Goal: Task Accomplishment & Management: Use online tool/utility

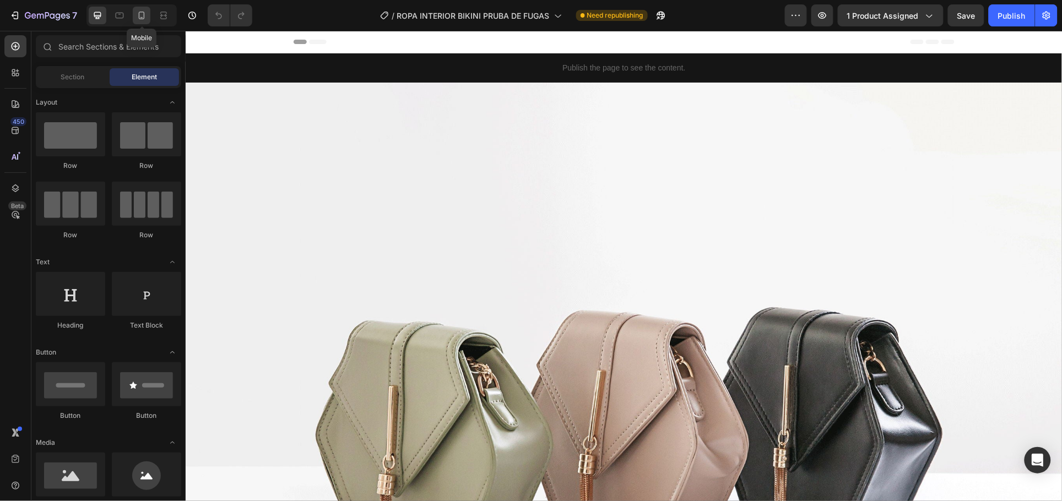
click at [143, 17] on icon at bounding box center [141, 15] width 11 height 11
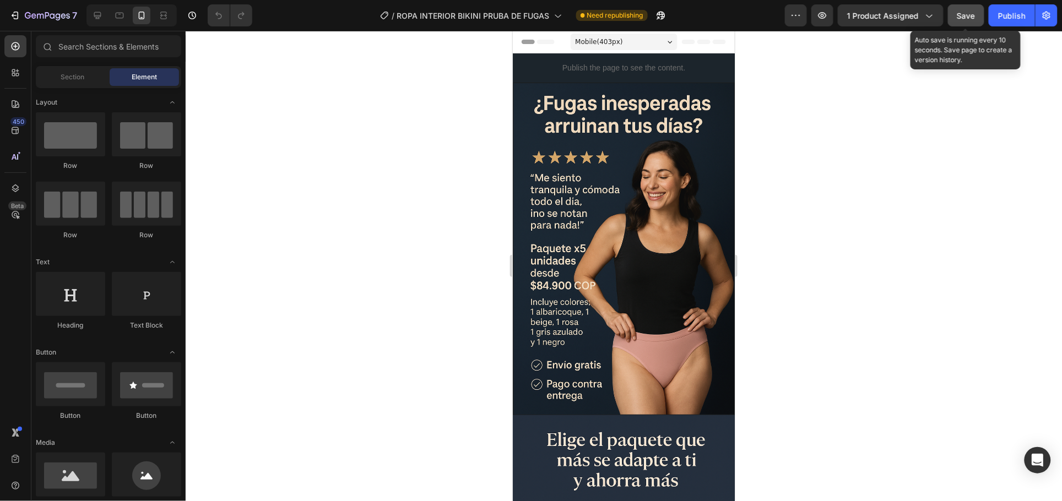
click at [969, 11] on span "Save" at bounding box center [966, 15] width 18 height 9
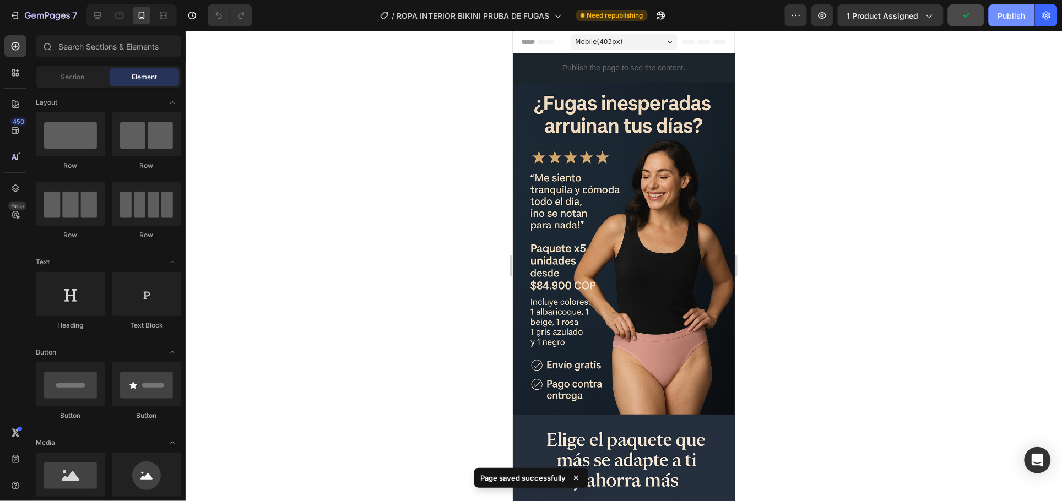
click at [1011, 18] on div "Publish" at bounding box center [1012, 16] width 28 height 12
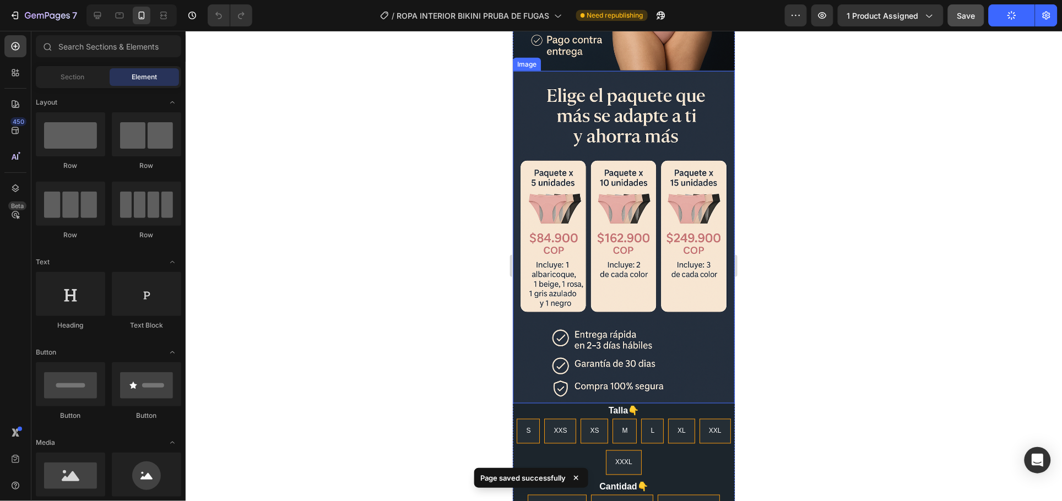
scroll to position [413, 0]
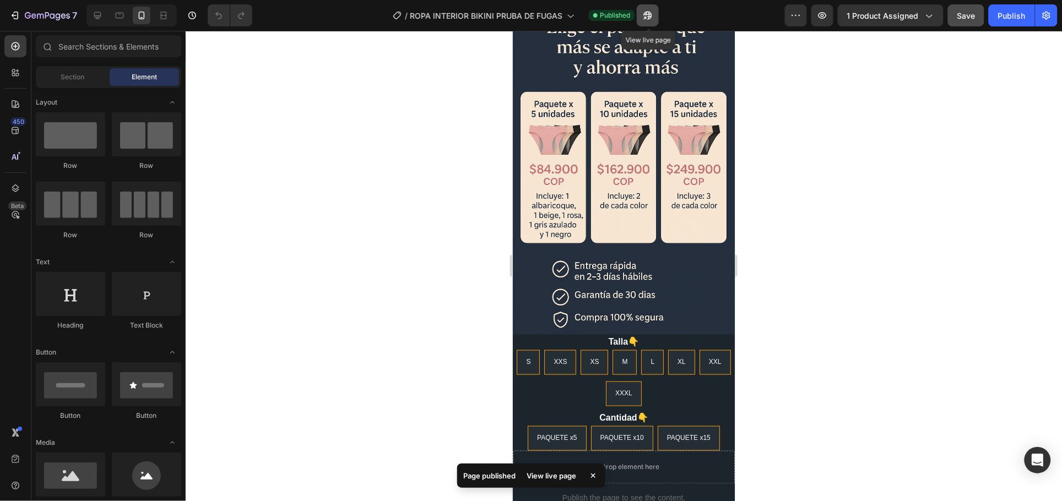
click at [651, 15] on icon "button" at bounding box center [648, 16] width 8 height 8
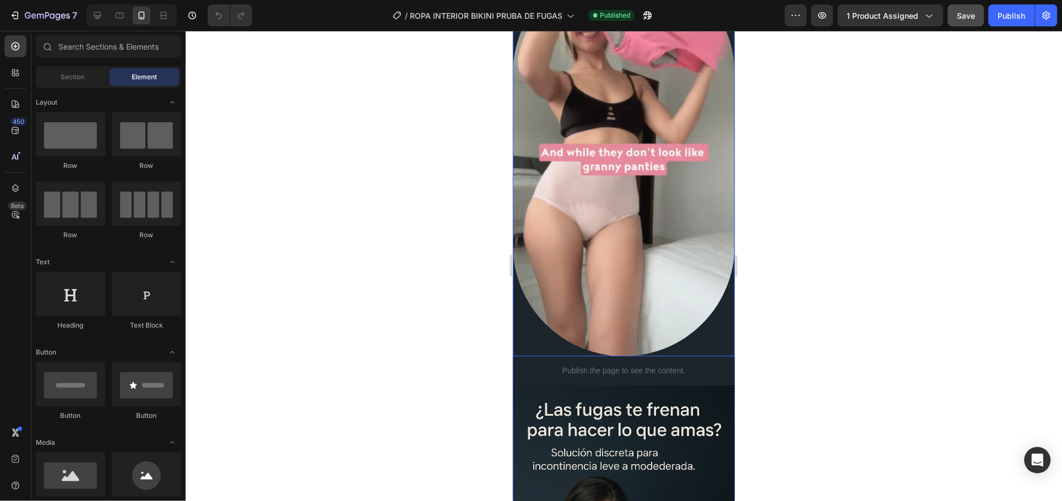
scroll to position [1033, 0]
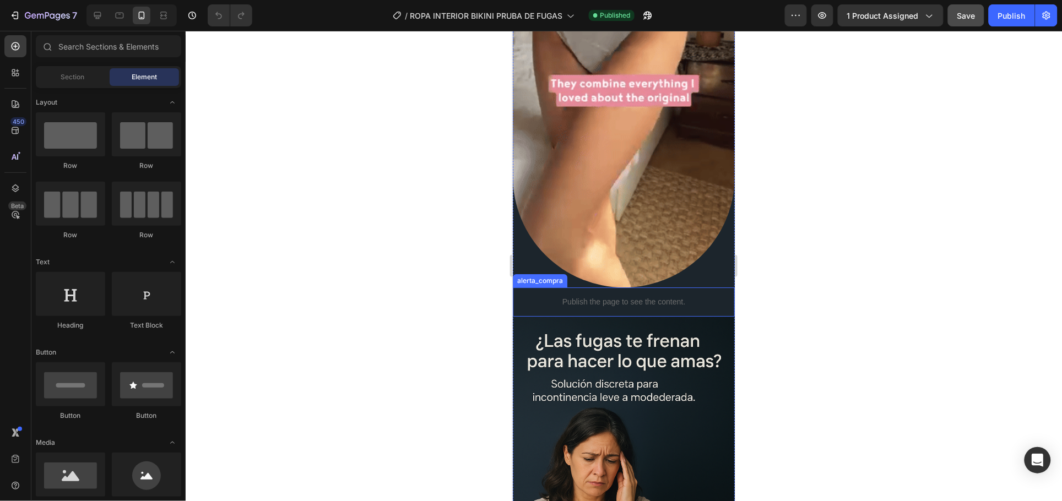
click at [661, 296] on p "Publish the page to see the content." at bounding box center [623, 302] width 222 height 12
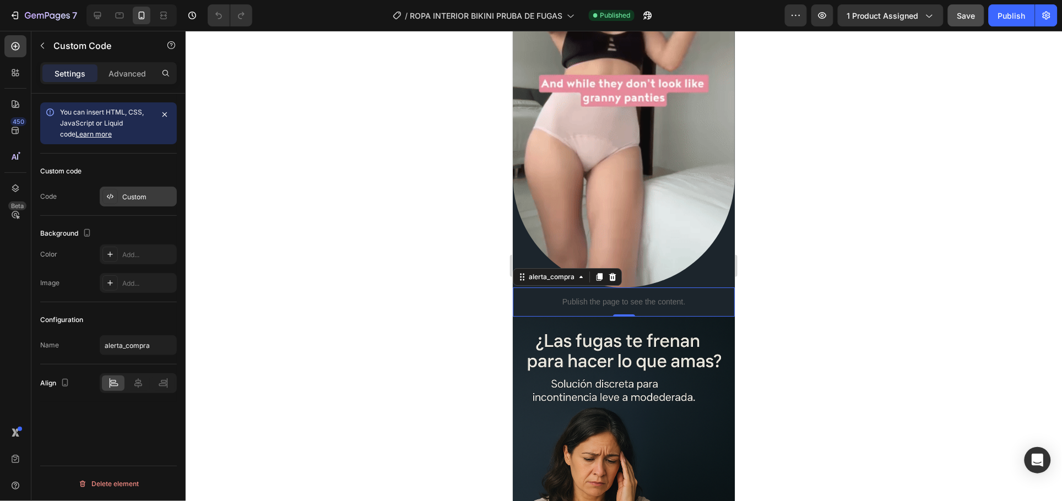
click at [144, 198] on div "Custom" at bounding box center [148, 197] width 52 height 10
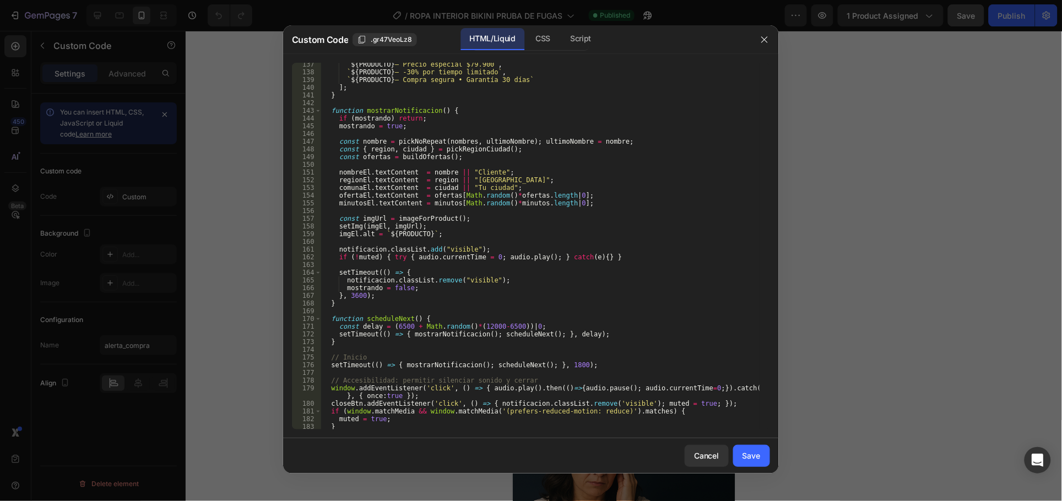
scroll to position [1083, 0]
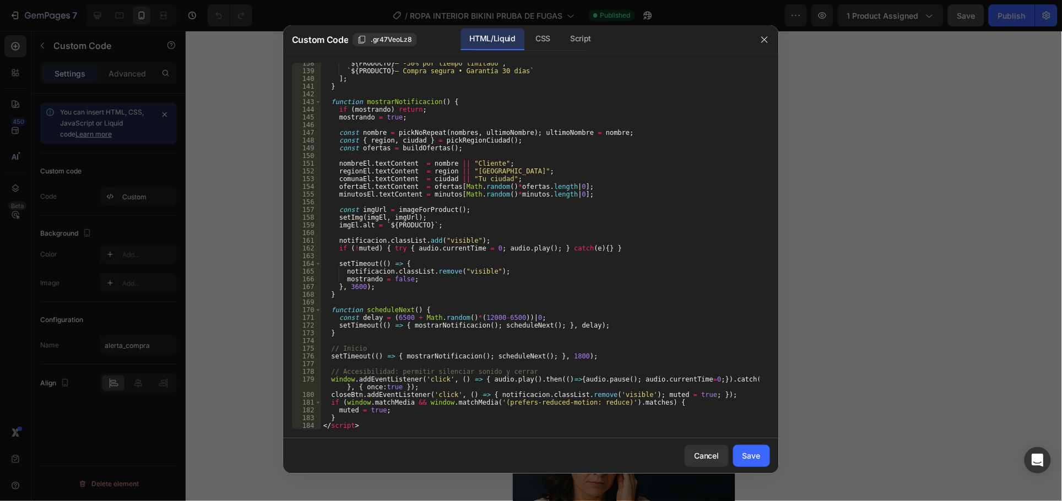
click at [419, 433] on div "138 139 140 141 142 143 144 145 146 147 148 149 150 151 152 153 154 155 156 157…" at bounding box center [531, 246] width 496 height 384
click at [419, 425] on div "` ${ PRODUCTO } – -30% por tiempo limitado ` , ` ${ PRODUCTO } – Compra segura …" at bounding box center [540, 250] width 438 height 382
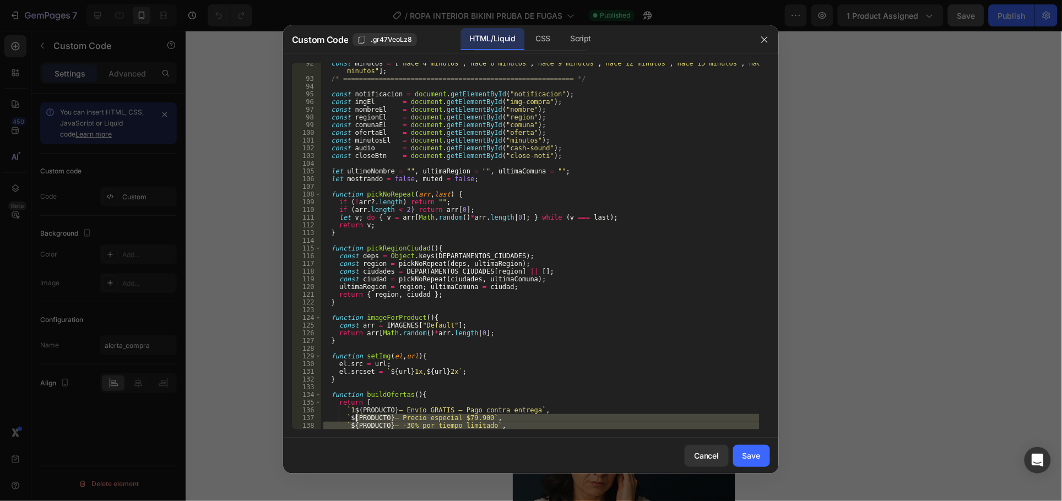
scroll to position [358, 0]
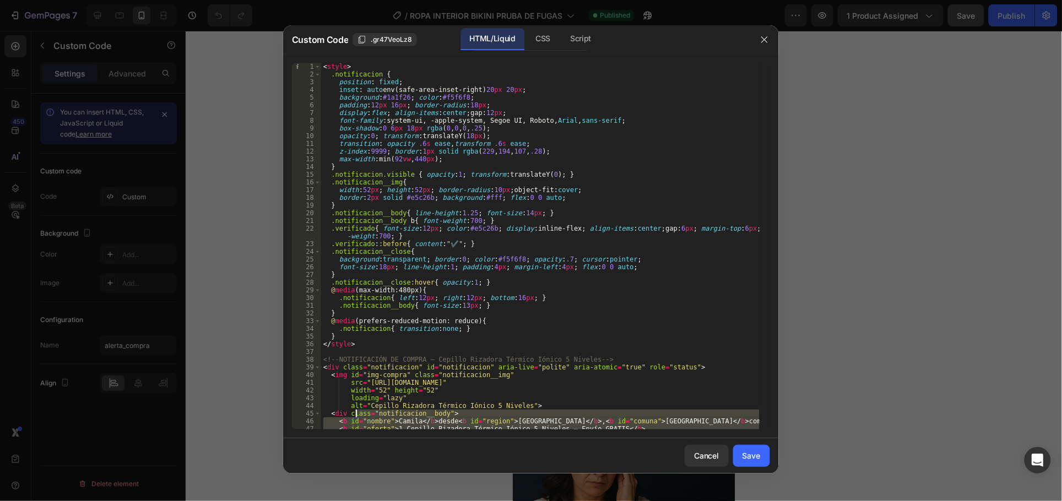
type textarea "<style> .notificacion {"
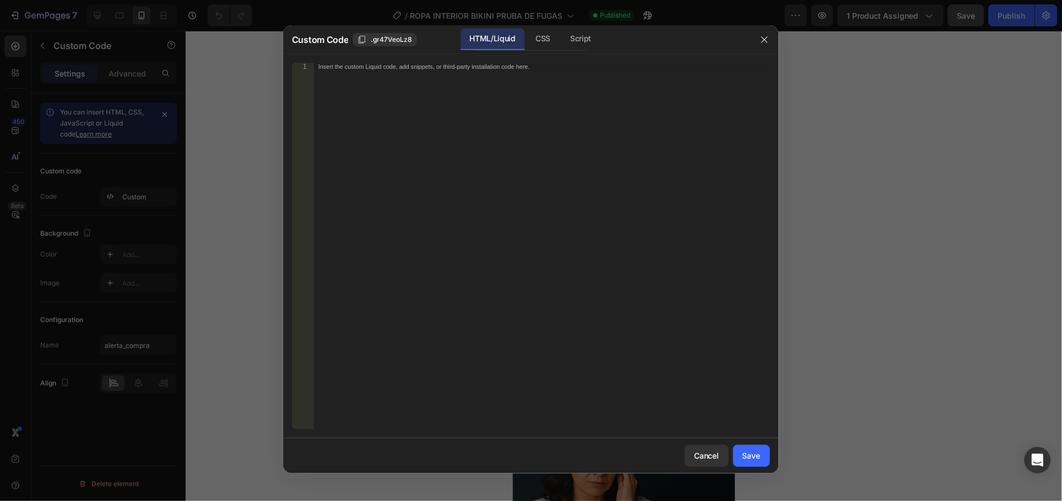
click at [427, 69] on div "Insert the custom Liquid code, add snippets, or third-party installation code h…" at bounding box center [518, 66] width 401 height 7
paste textarea "</script>"
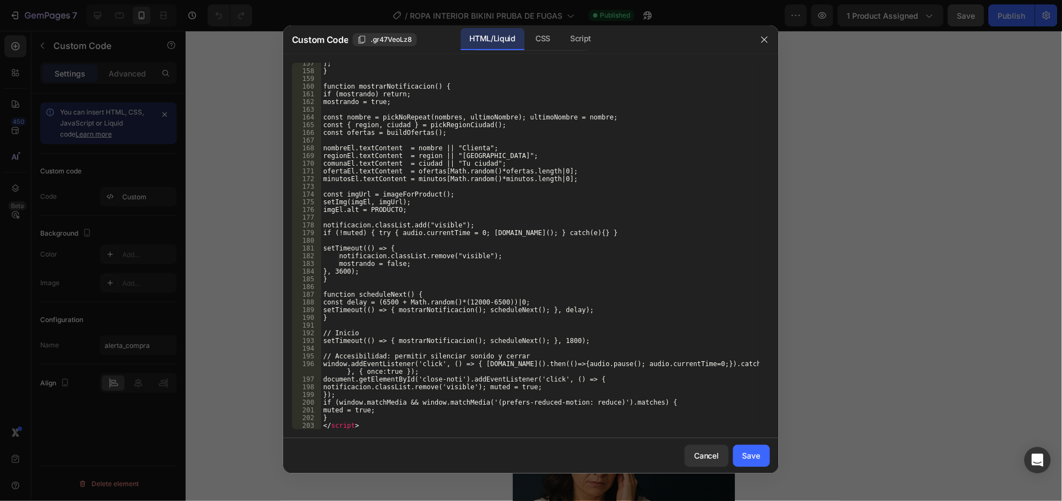
scroll to position [1237, 0]
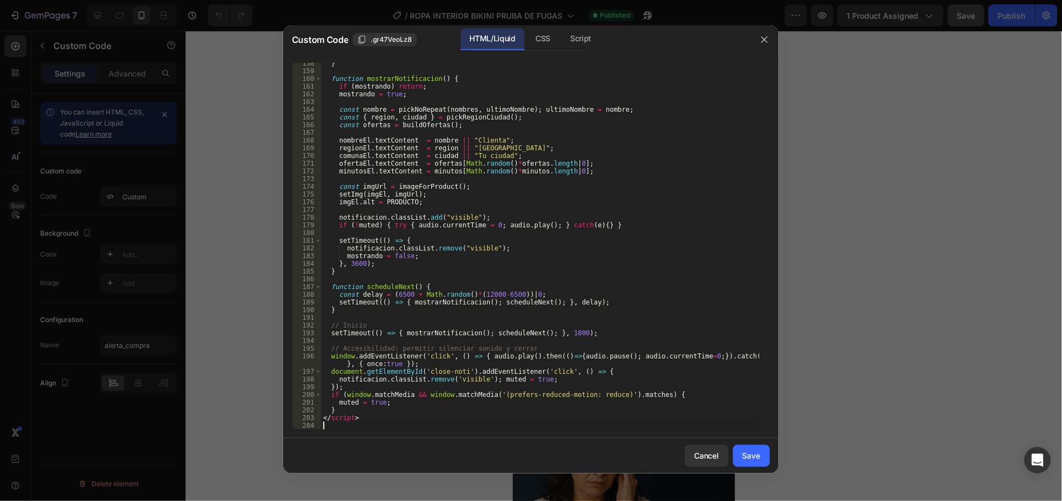
type textarea "</script>"
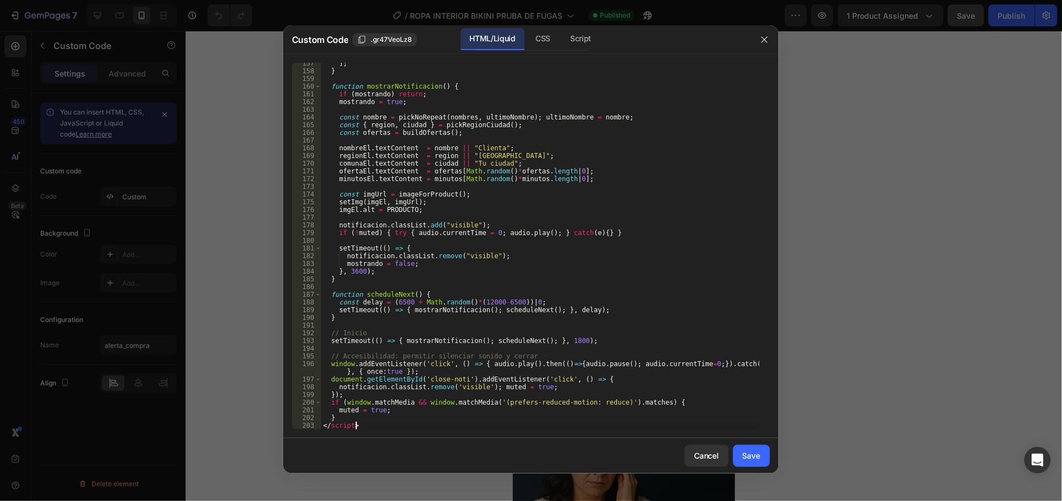
scroll to position [1229, 0]
click at [750, 452] on div "Save" at bounding box center [751, 456] width 18 height 12
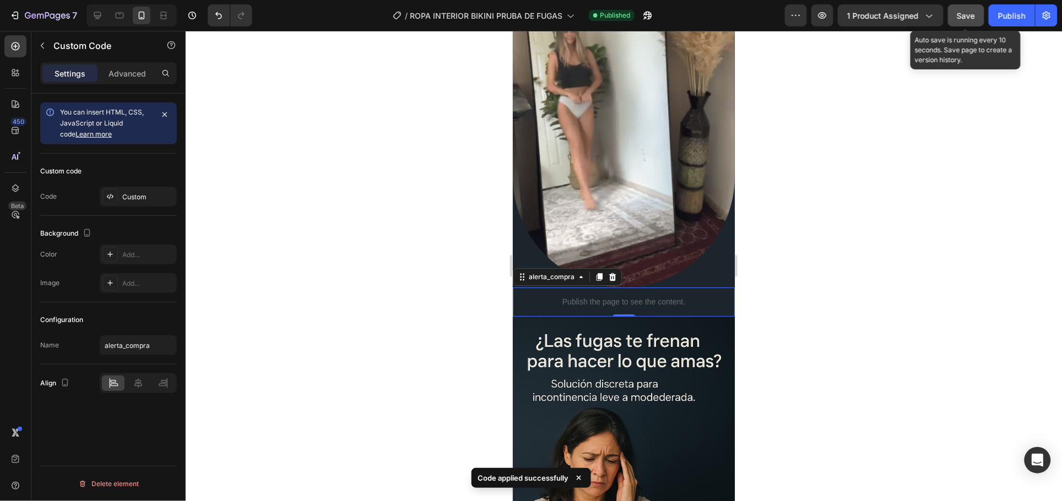
drag, startPoint x: 971, startPoint y: 15, endPoint x: 977, endPoint y: 24, distance: 10.6
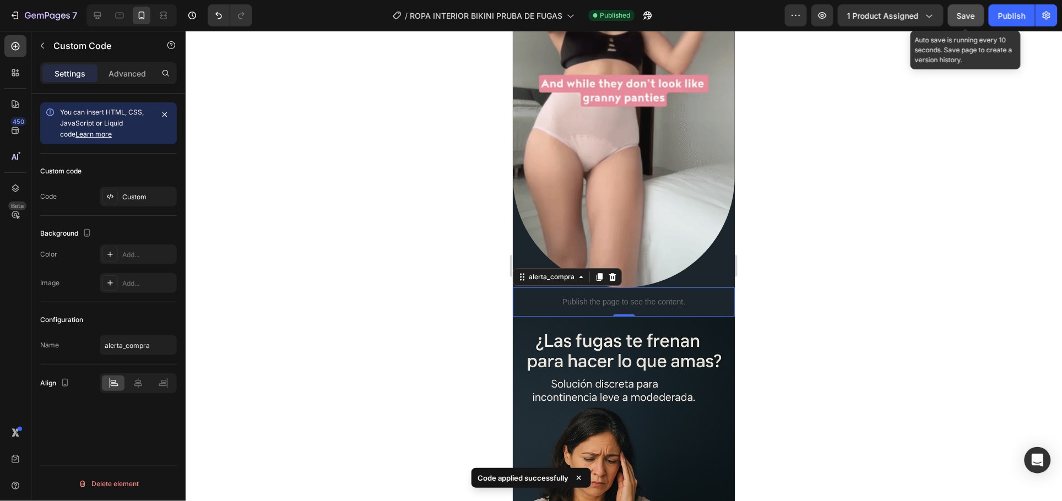
click at [970, 15] on span "Save" at bounding box center [966, 15] width 18 height 9
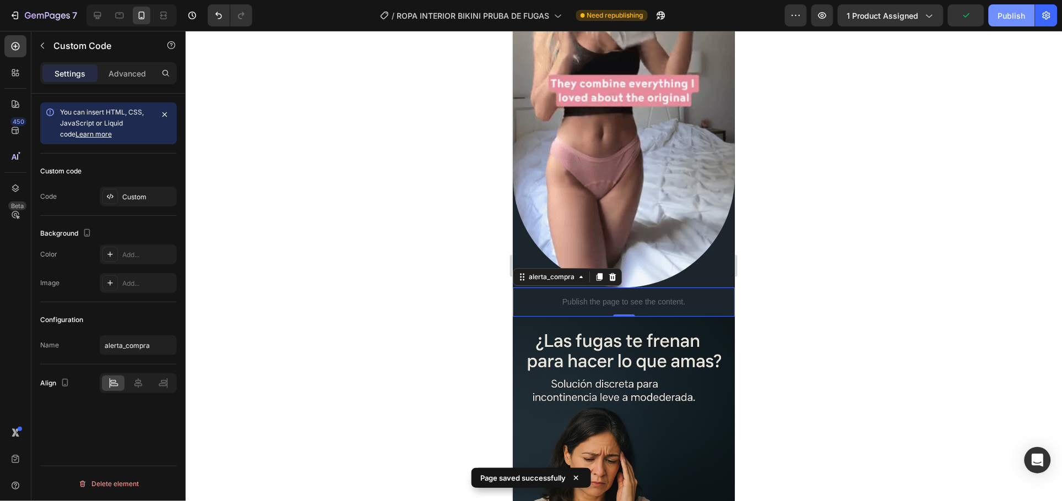
click at [1003, 17] on div "Publish" at bounding box center [1012, 16] width 28 height 12
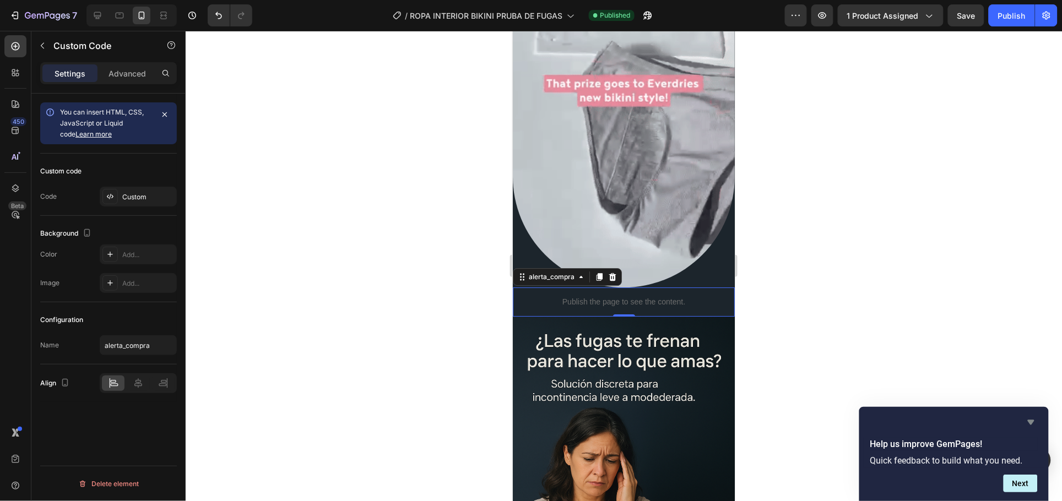
click at [1031, 417] on icon "Hide survey" at bounding box center [1030, 422] width 13 height 13
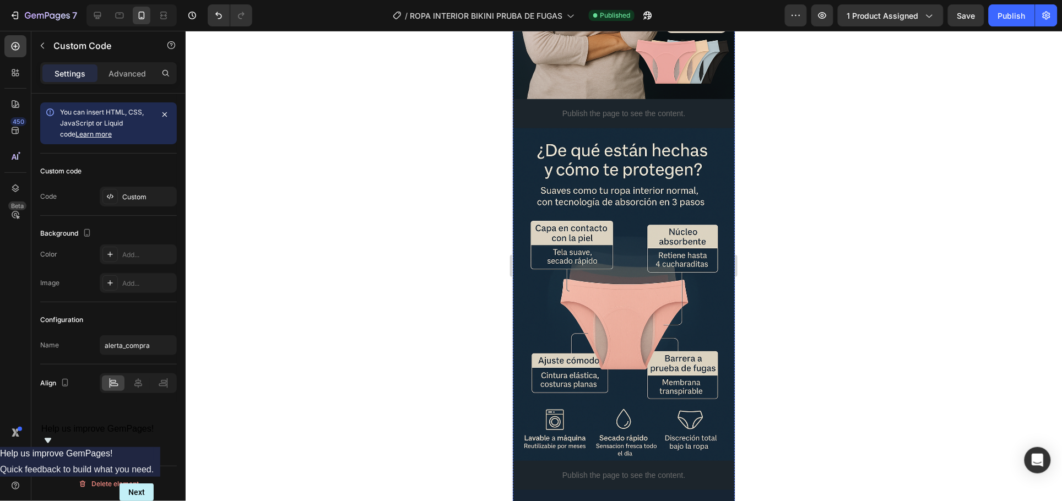
scroll to position [1859, 0]
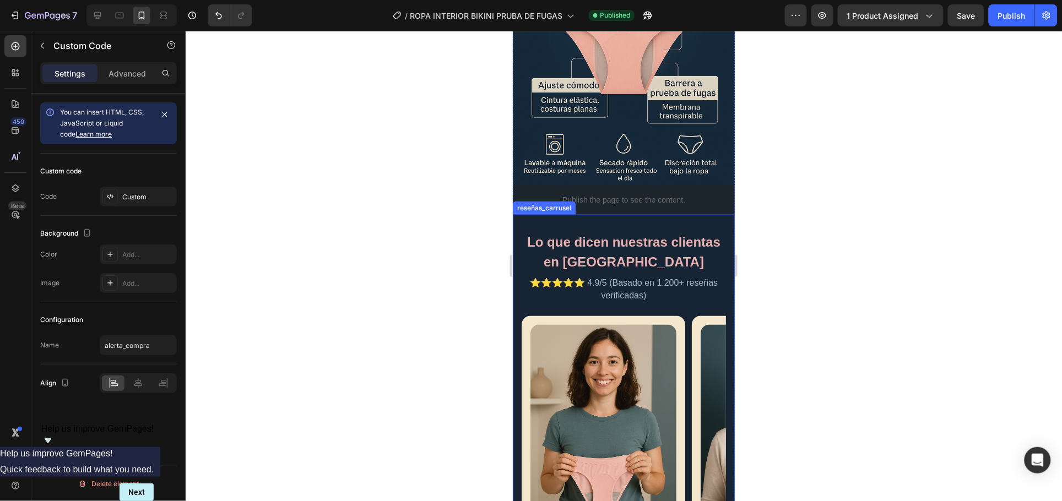
click at [670, 276] on p "⭐⭐⭐⭐⭐ 4.9/5 (Basado en 1.200+ reseñas verificadas)" at bounding box center [623, 289] width 204 height 26
click at [146, 198] on div "Custom" at bounding box center [148, 197] width 52 height 10
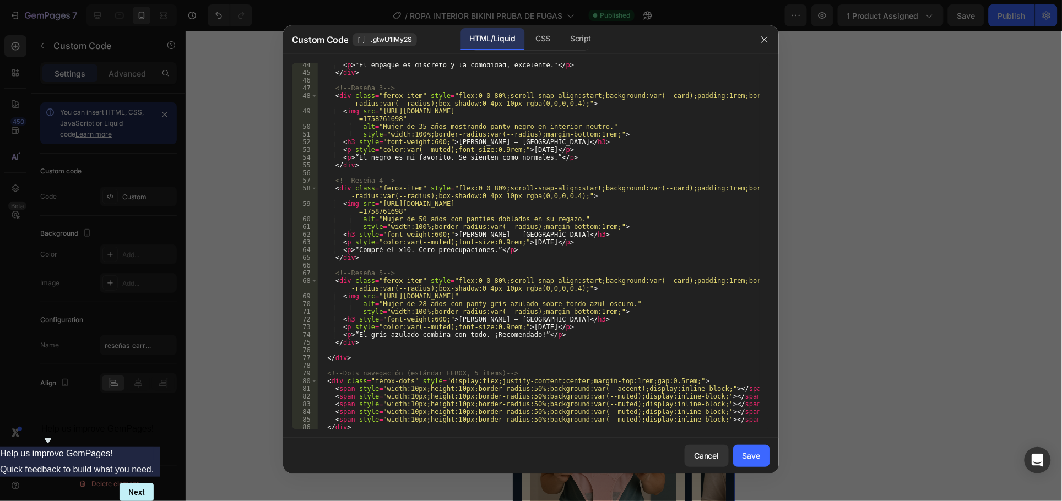
scroll to position [381, 0]
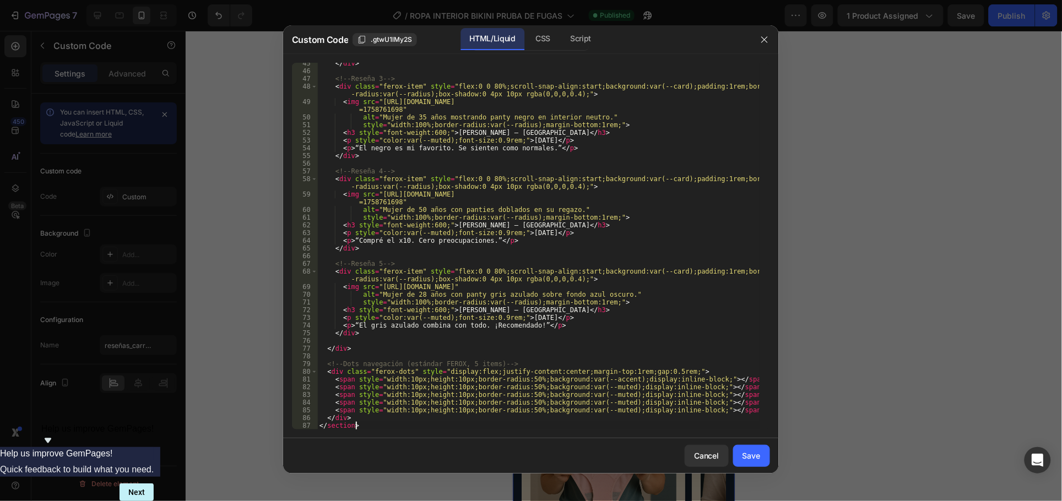
click at [432, 428] on div "</ div > <!-- Reseña 3 --> < div class = "ferox-item" style = "flex:0 0 80%;scr…" at bounding box center [538, 250] width 442 height 382
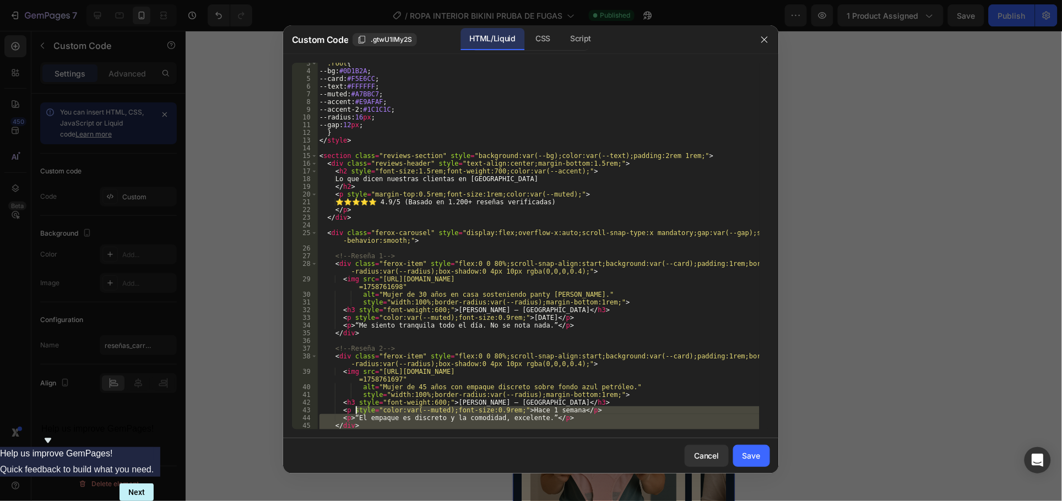
scroll to position [18, 0]
type textarea "<!-- Paleta (puedes mover estas variables a tu CSS global) --> <style>"
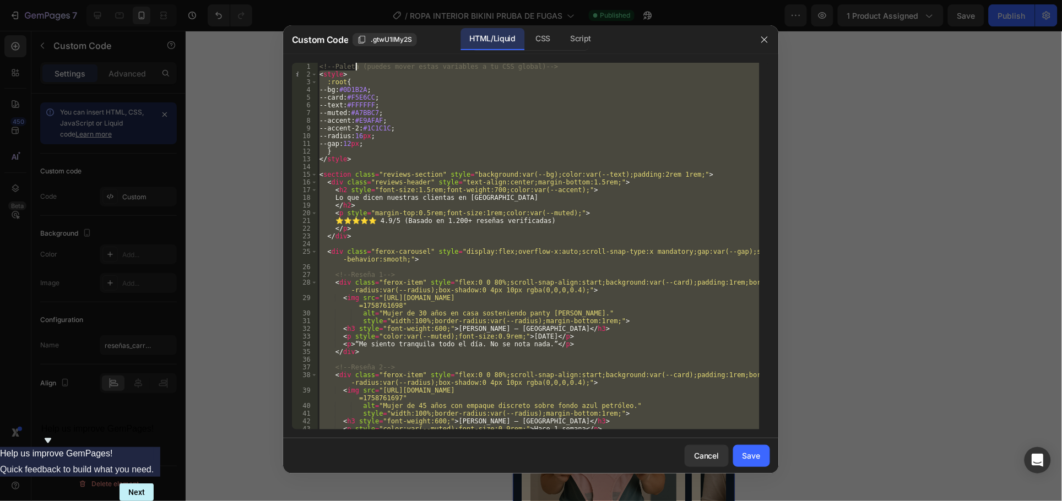
scroll to position [0, 0]
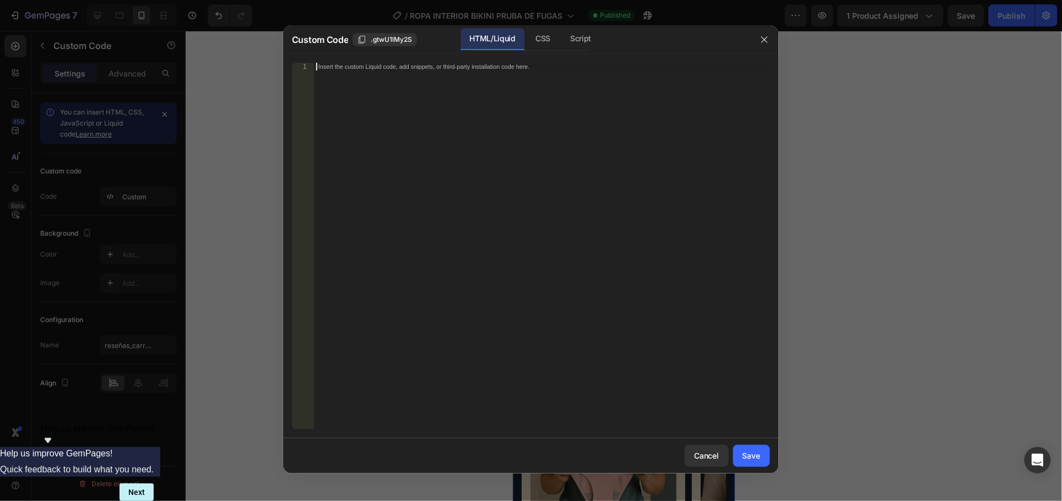
paste textarea "</section>"
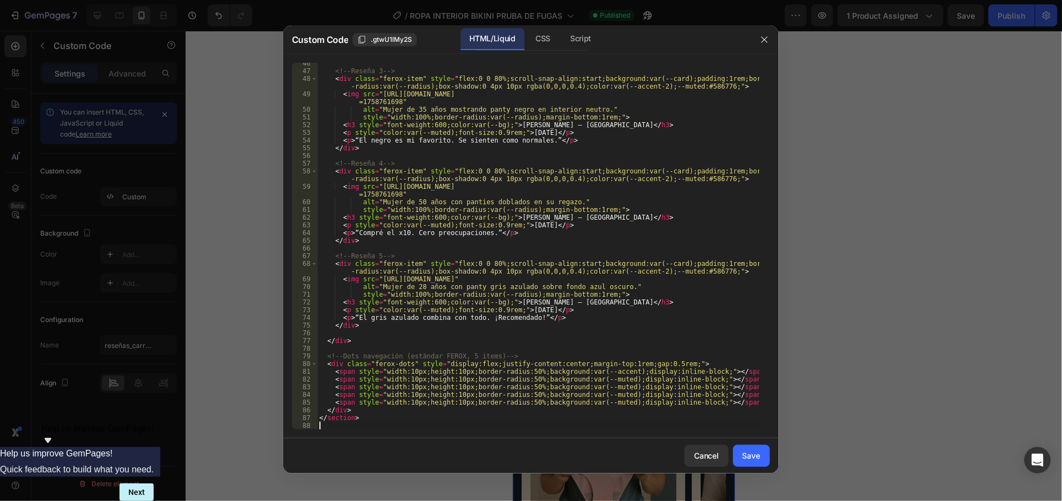
type textarea "</section>"
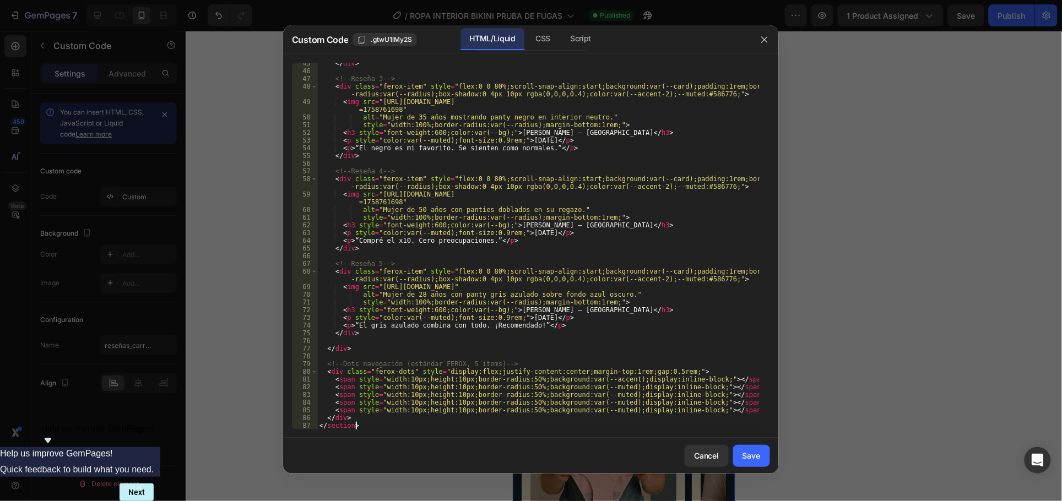
scroll to position [381, 0]
click at [756, 458] on div "Save" at bounding box center [751, 456] width 18 height 12
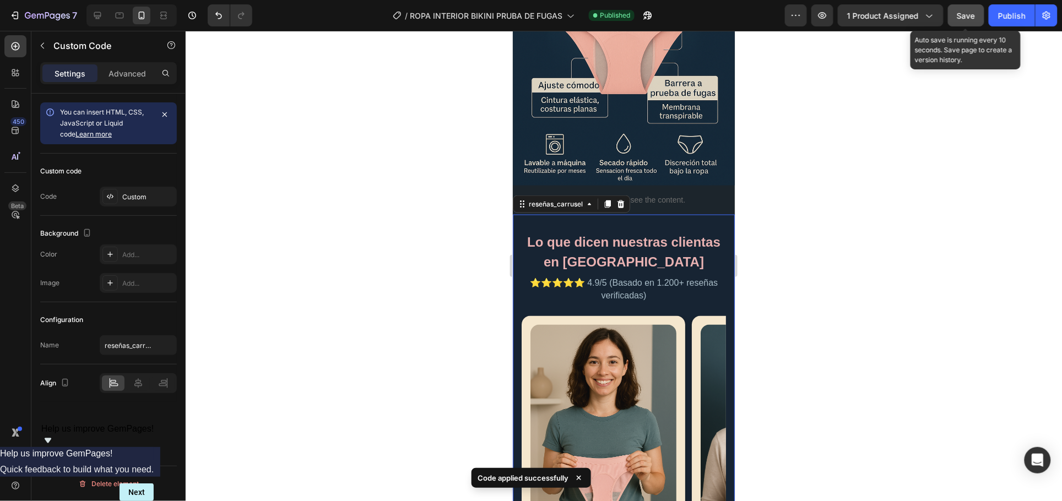
click at [962, 15] on span "Save" at bounding box center [966, 15] width 18 height 9
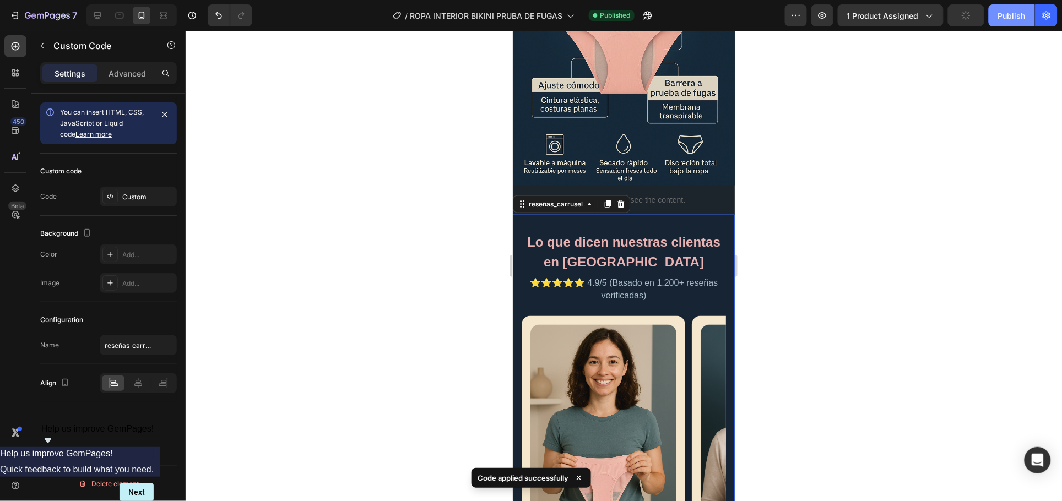
click at [1023, 20] on div "Publish" at bounding box center [1012, 16] width 28 height 12
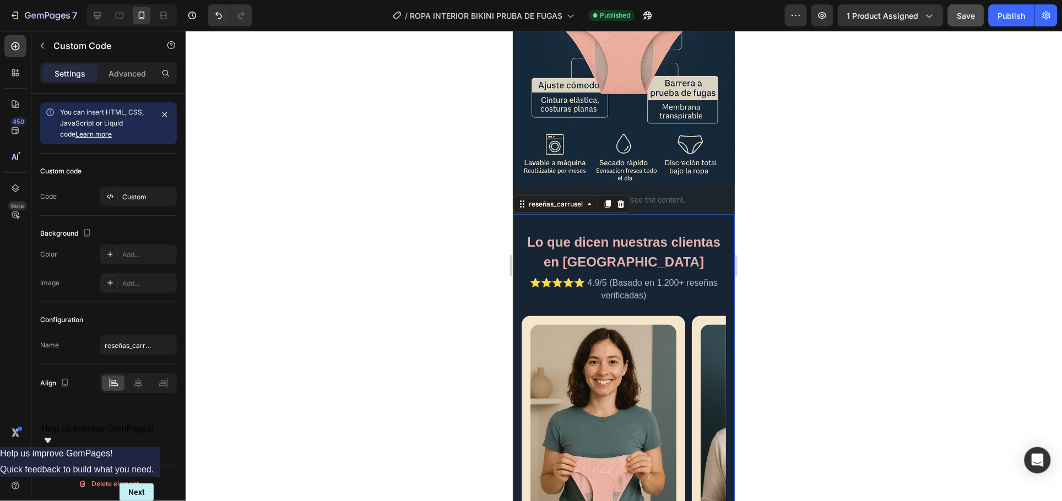
scroll to position [1652, 0]
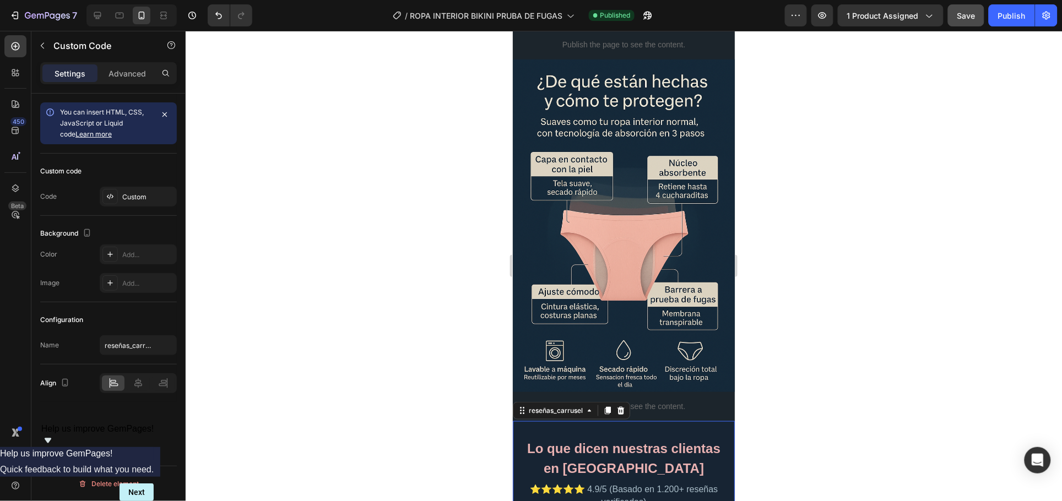
click at [830, 221] on div at bounding box center [624, 266] width 876 height 470
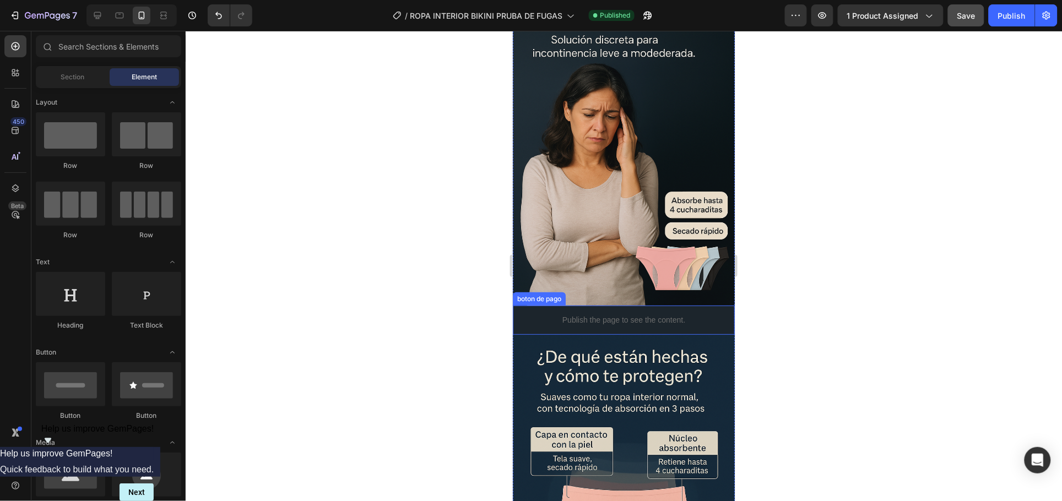
scroll to position [1170, 0]
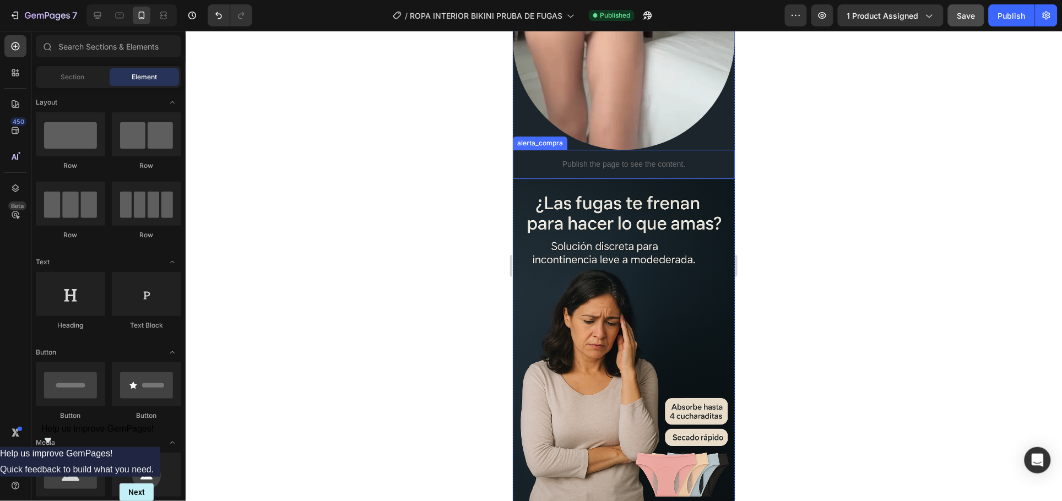
click at [629, 158] on p "Publish the page to see the content." at bounding box center [623, 164] width 222 height 12
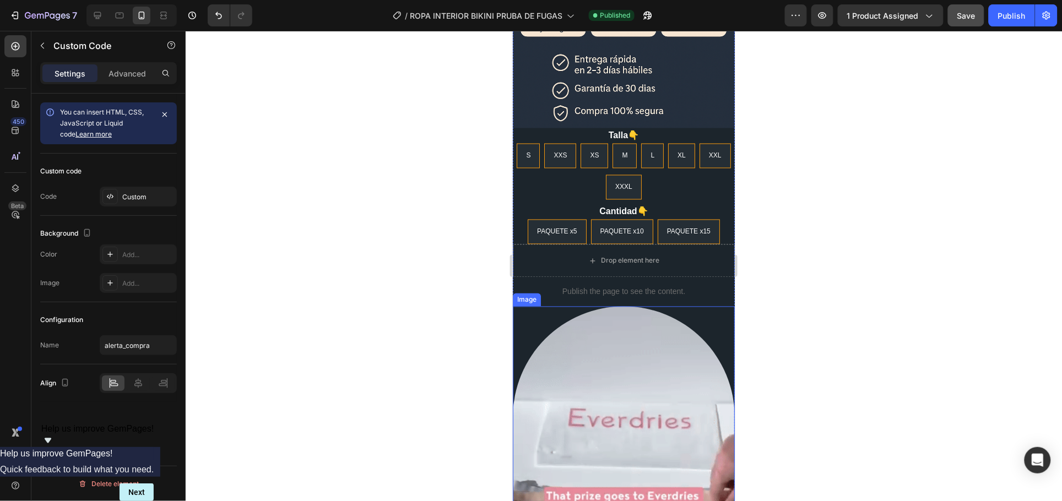
scroll to position [826, 0]
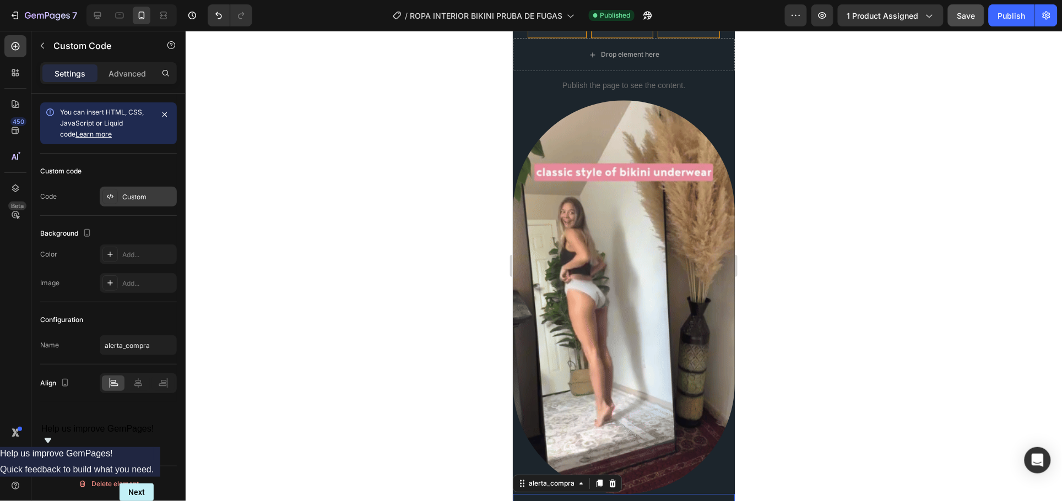
click at [144, 200] on div "Custom" at bounding box center [148, 197] width 52 height 10
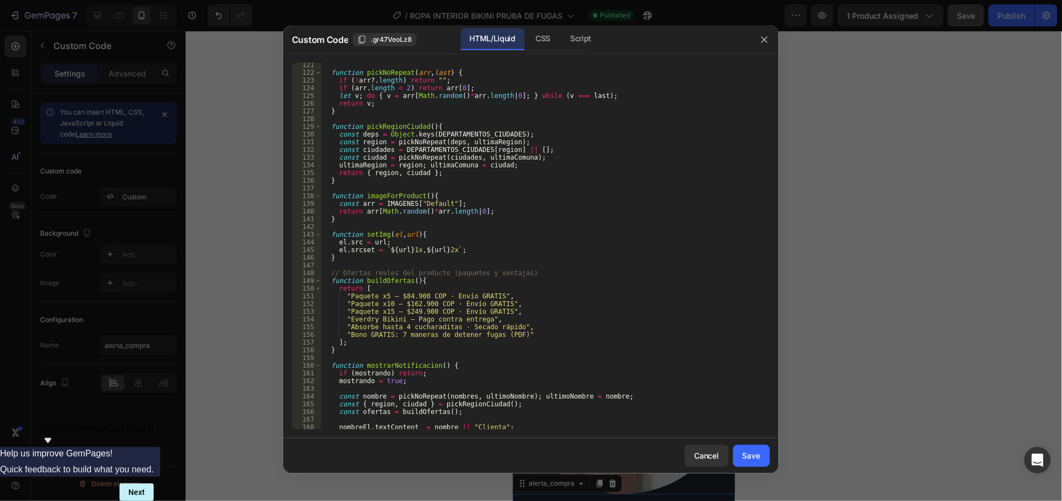
scroll to position [1229, 0]
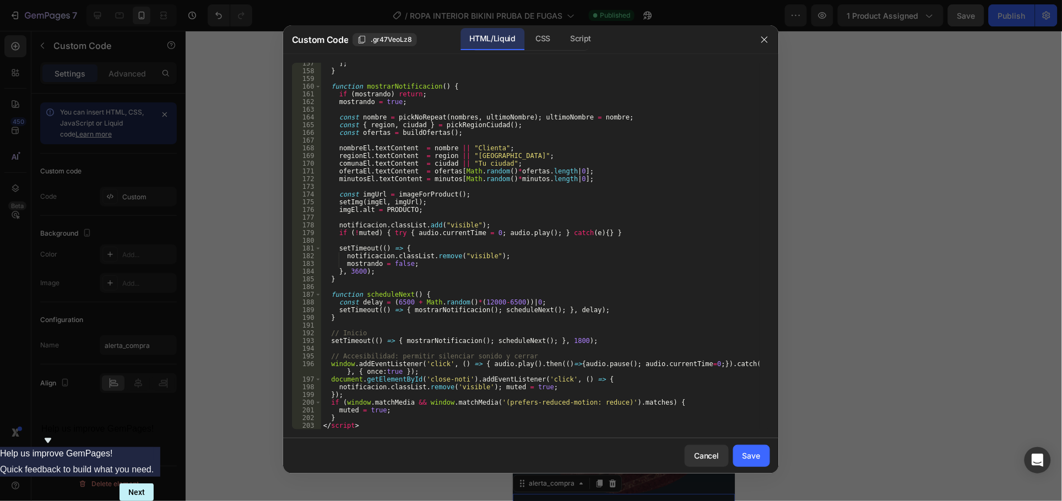
click at [444, 417] on div "] ; } function mostrarNotificacion ( ) { if ( mostrando ) return ; mostrando = …" at bounding box center [540, 250] width 438 height 382
click at [444, 422] on div "] ; } function mostrarNotificacion ( ) { if ( mostrando ) return ; mostrando = …" at bounding box center [540, 250] width 438 height 382
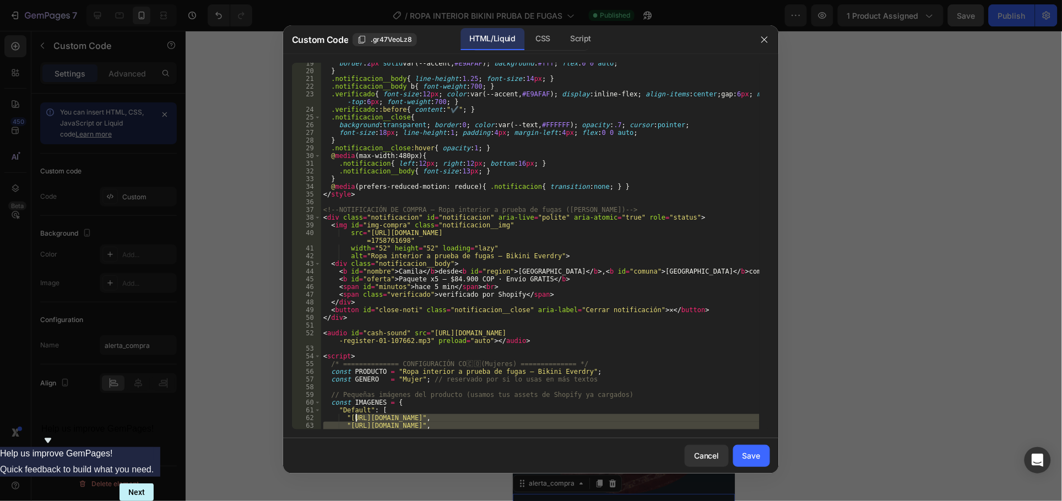
scroll to position [0, 0]
type textarea "<style> .notificacion{"
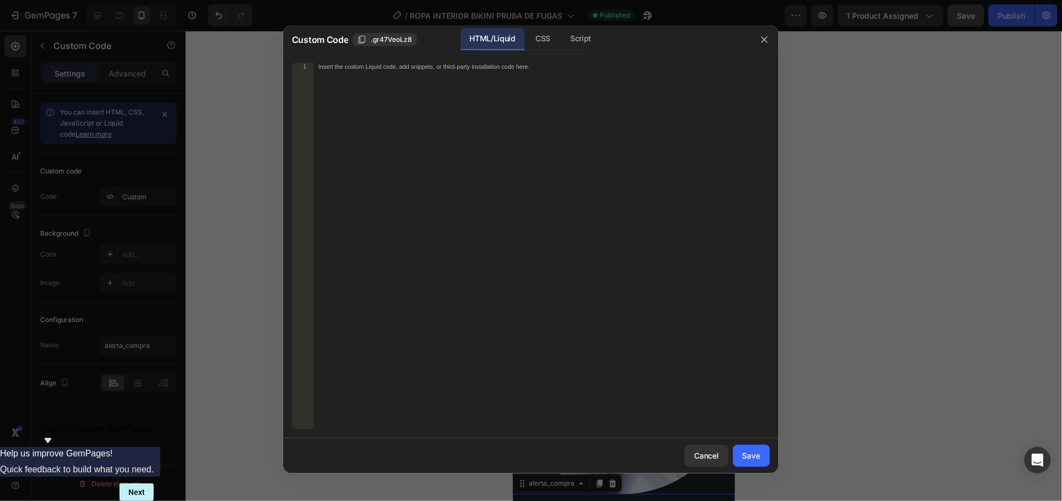
click at [514, 78] on div "Insert the custom Liquid code, add snippets, or third-party installation code h…" at bounding box center [542, 254] width 456 height 382
paste textarea "</script>"
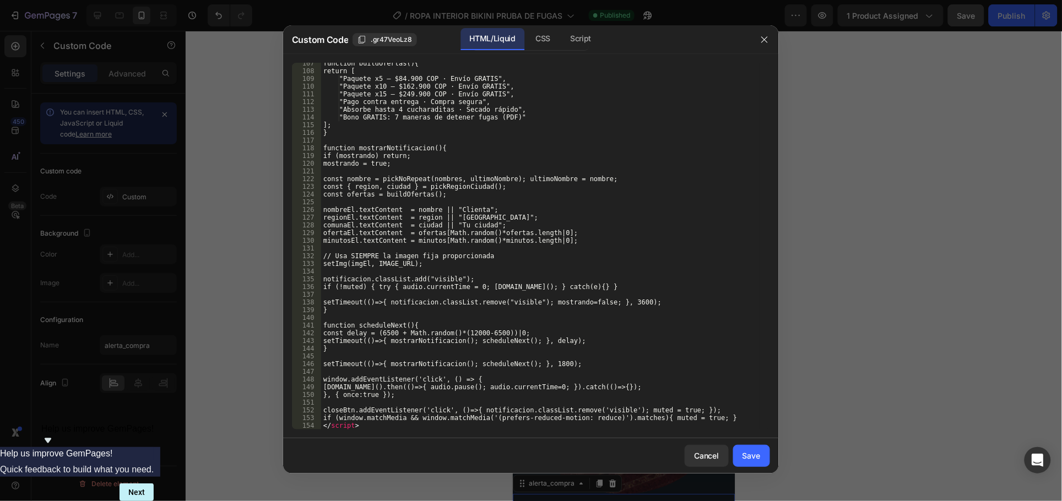
scroll to position [882, 0]
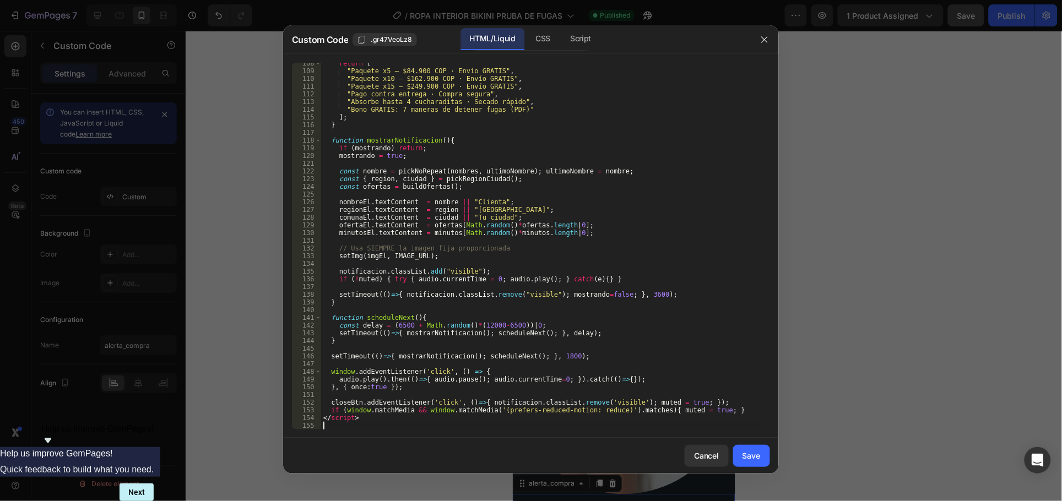
type textarea "</script>"
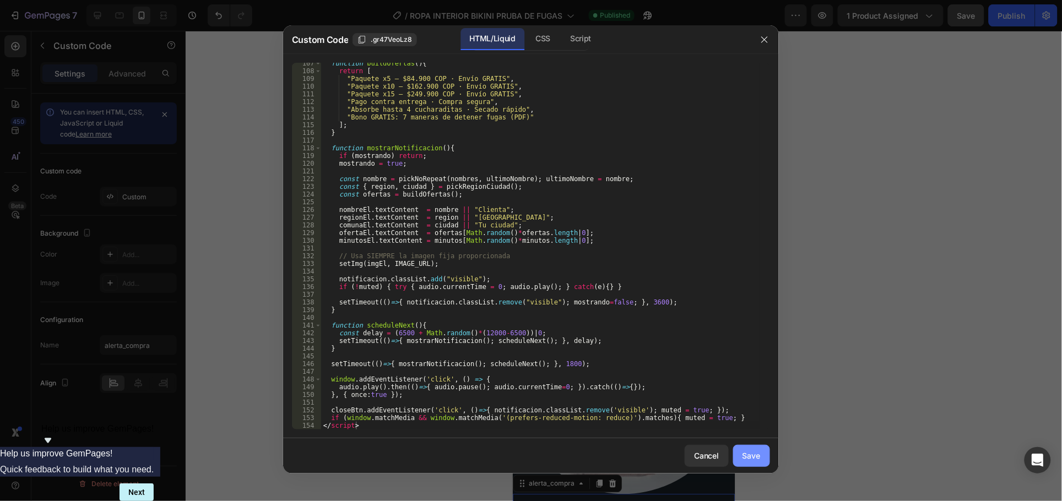
click at [742, 450] on div "Save" at bounding box center [751, 456] width 18 height 12
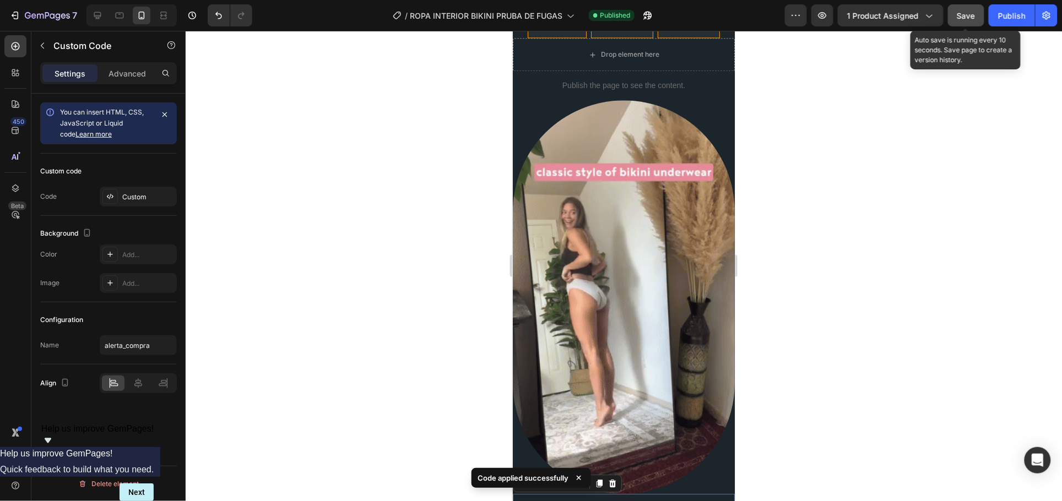
click at [964, 12] on span "Save" at bounding box center [966, 15] width 18 height 9
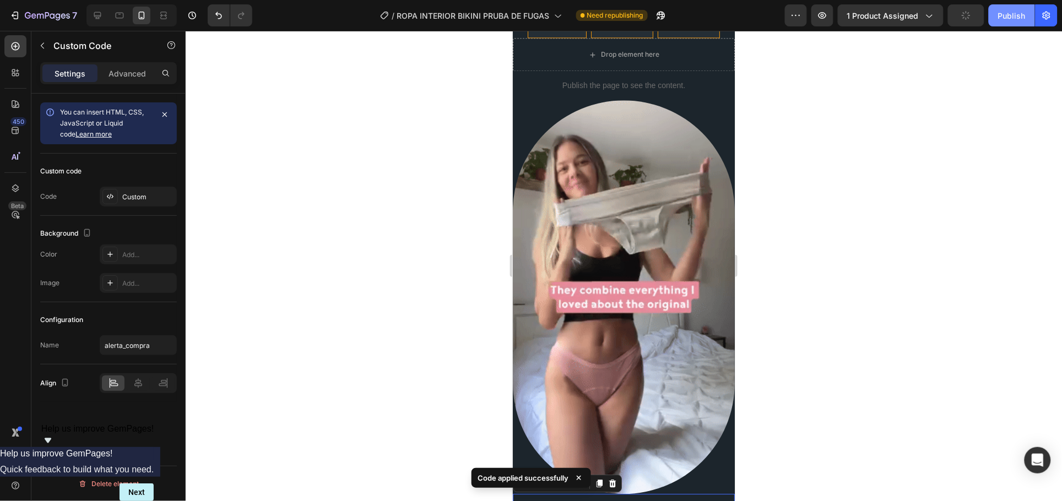
click at [1006, 15] on div "Publish" at bounding box center [1012, 16] width 28 height 12
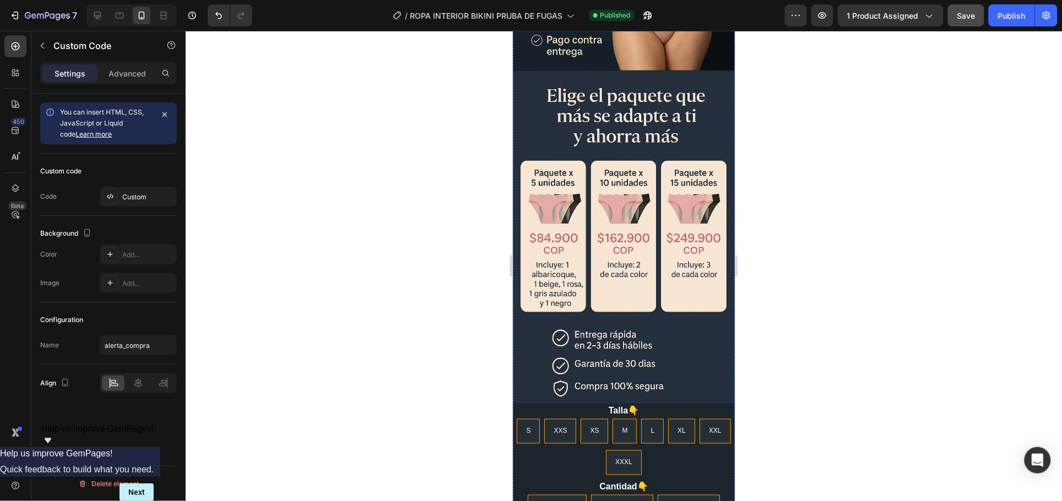
scroll to position [69, 0]
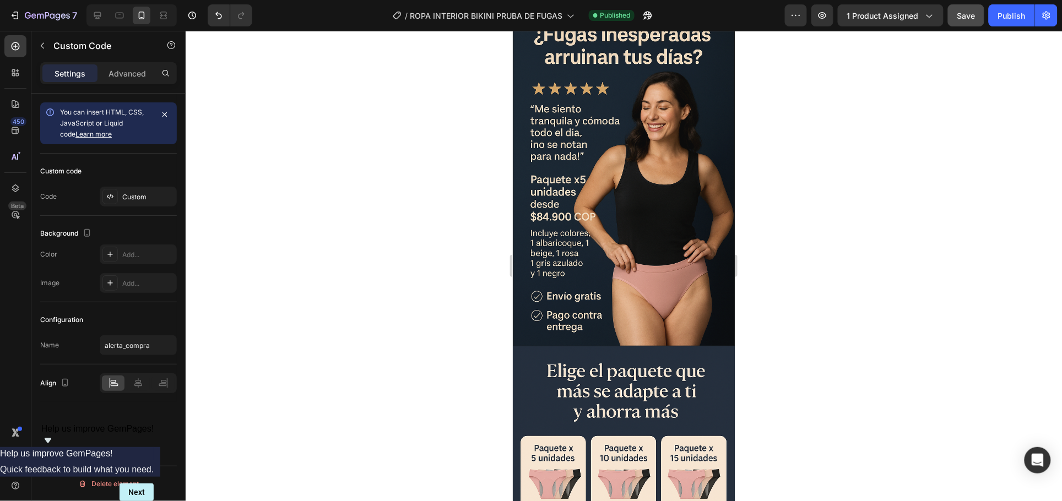
click at [352, 141] on div at bounding box center [624, 266] width 876 height 470
